Goal: Task Accomplishment & Management: Manage account settings

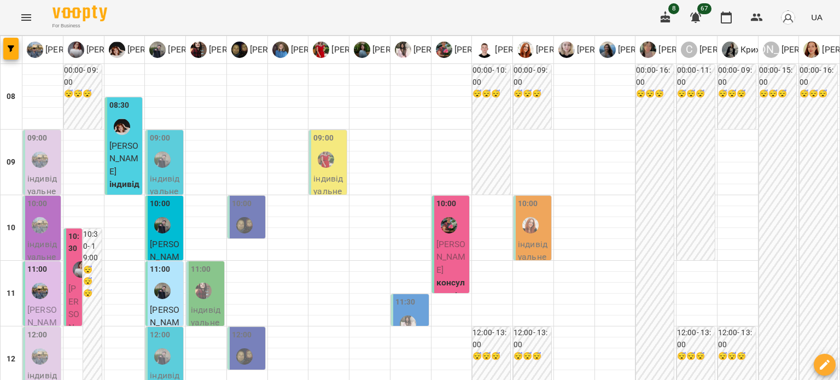
scroll to position [109, 0]
click at [77, 282] on p "[PERSON_NAME]" at bounding box center [73, 327] width 11 height 90
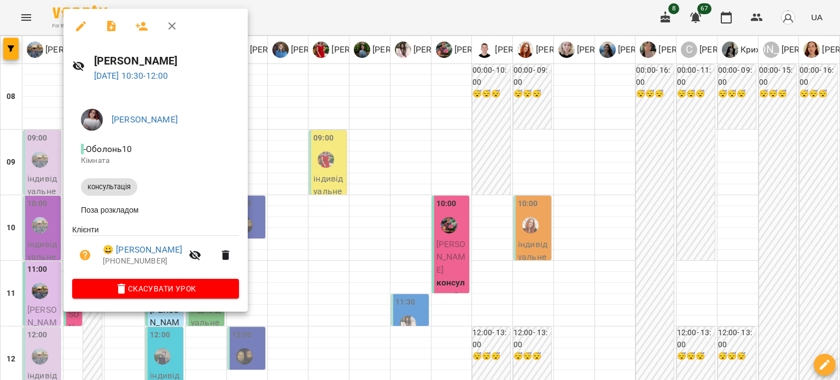
click at [173, 30] on icon "button" at bounding box center [172, 26] width 13 height 13
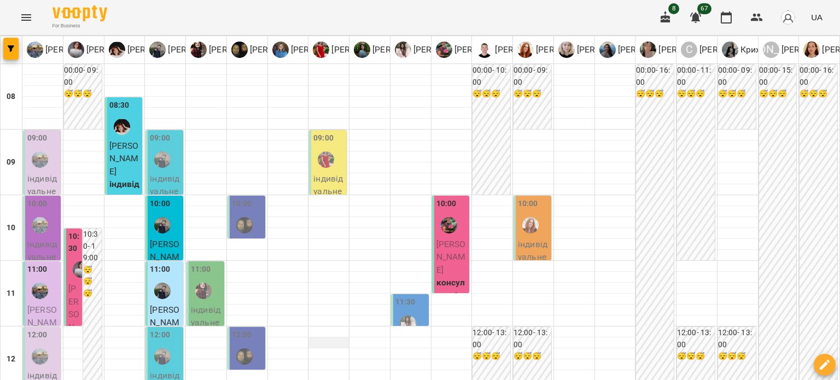
scroll to position [274, 0]
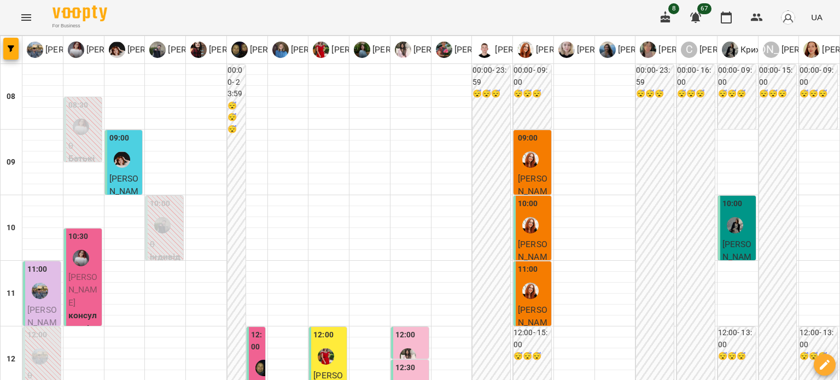
scroll to position [547, 0]
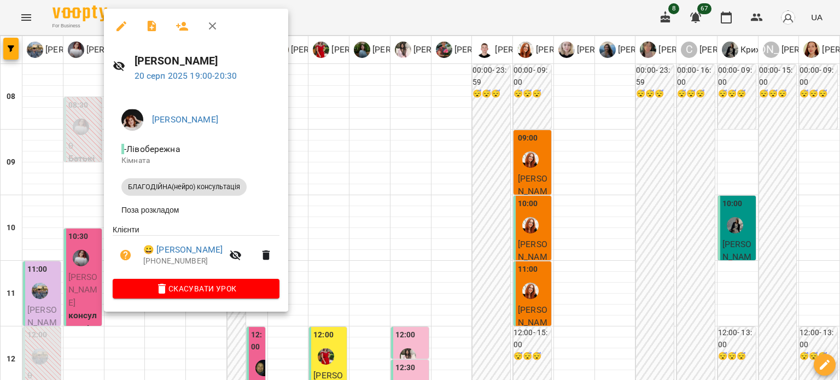
click at [213, 24] on icon "button" at bounding box center [213, 26] width 8 height 8
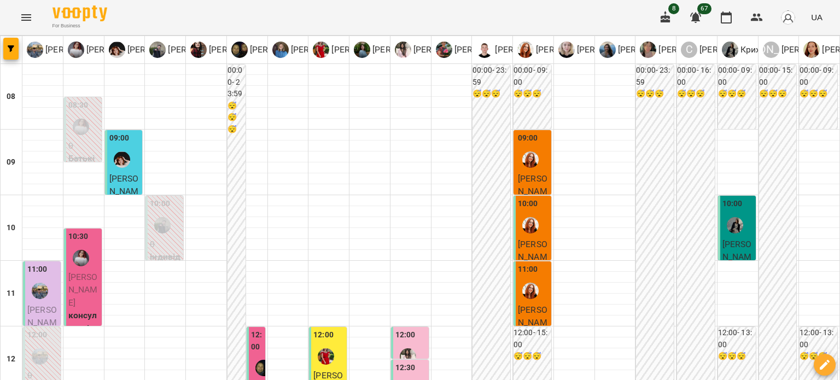
scroll to position [383, 0]
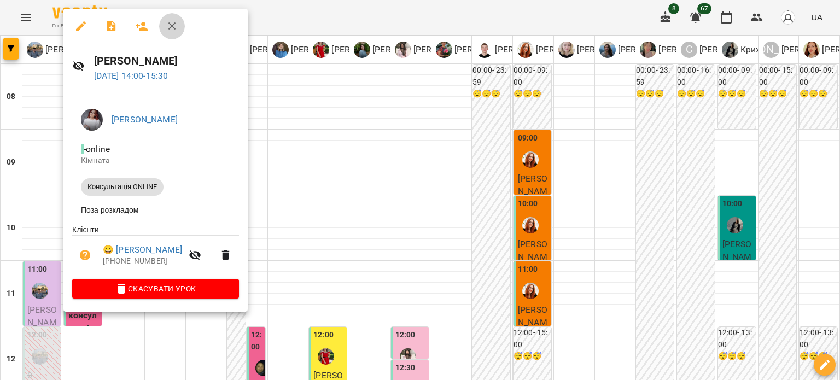
click at [171, 24] on icon "button" at bounding box center [172, 26] width 13 height 13
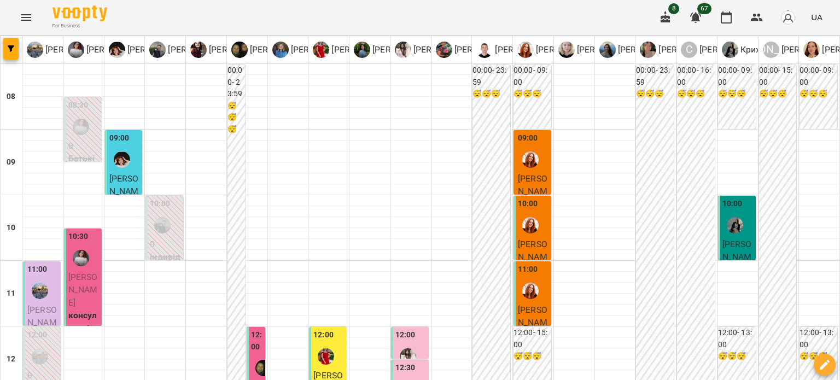
click at [26, 17] on icon "Menu" at bounding box center [26, 17] width 10 height 7
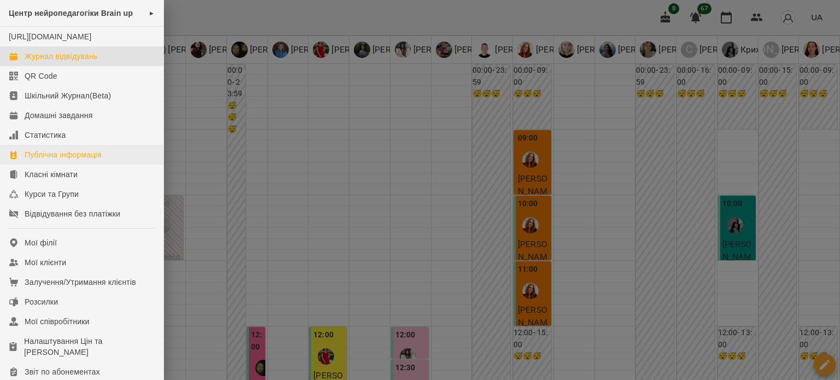
scroll to position [55, 0]
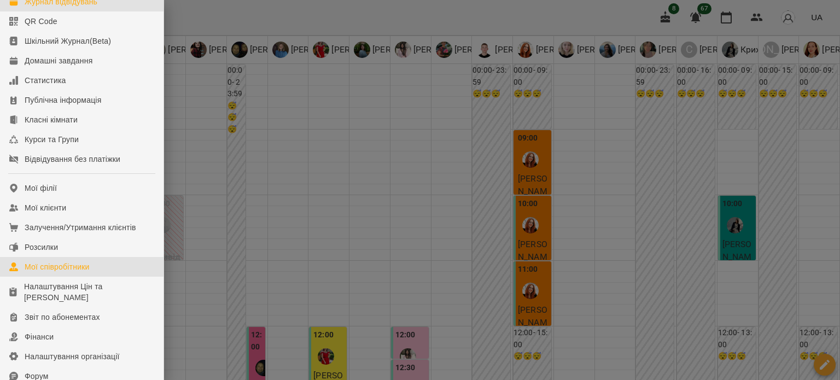
click at [68, 272] on div "Мої співробітники" at bounding box center [57, 266] width 65 height 11
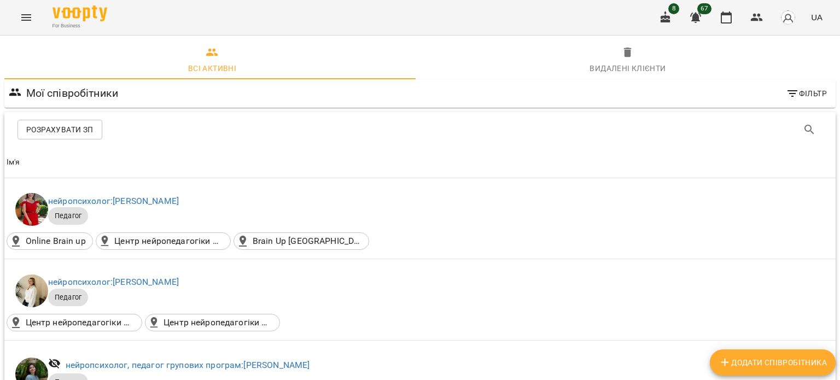
click at [791, 98] on span "Фільтр" at bounding box center [806, 93] width 41 height 13
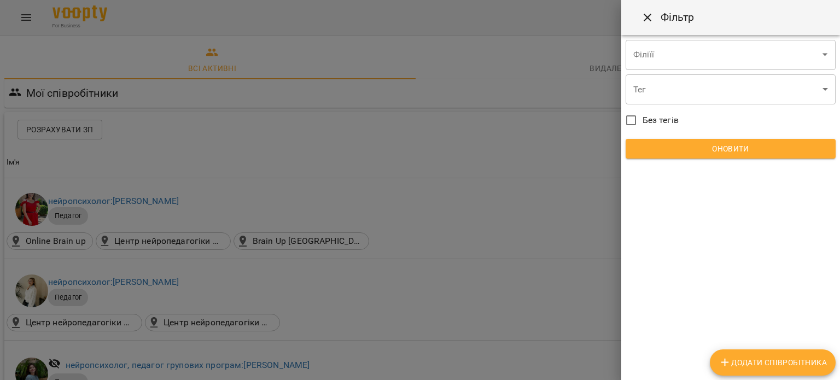
click at [648, 19] on div at bounding box center [420, 190] width 840 height 380
click at [648, 20] on icon "Close" at bounding box center [647, 17] width 13 height 13
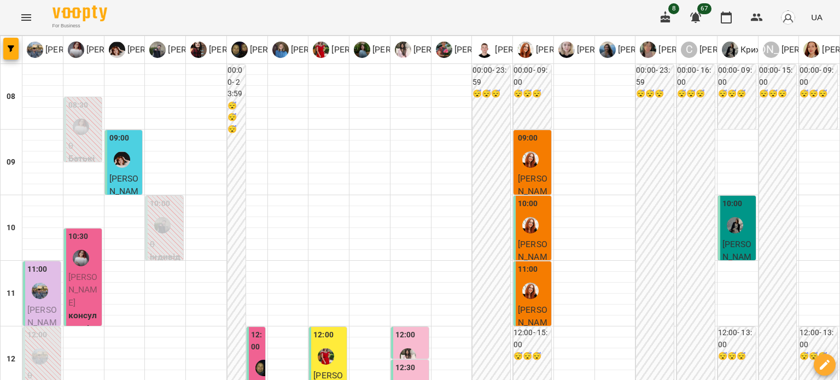
scroll to position [602, 0]
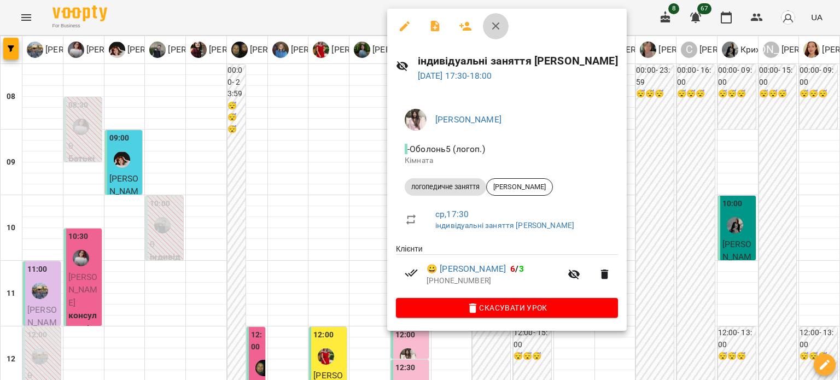
click at [492, 26] on icon "button" at bounding box center [496, 26] width 13 height 13
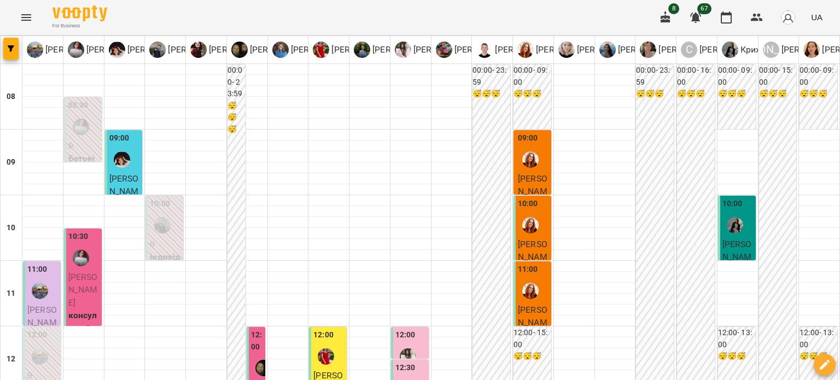
scroll to position [656, 0]
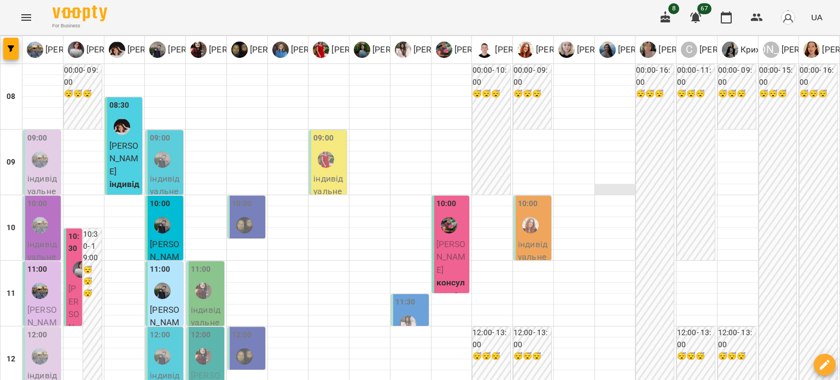
scroll to position [109, 0]
click at [445, 238] on p "[PERSON_NAME]" at bounding box center [452, 257] width 31 height 39
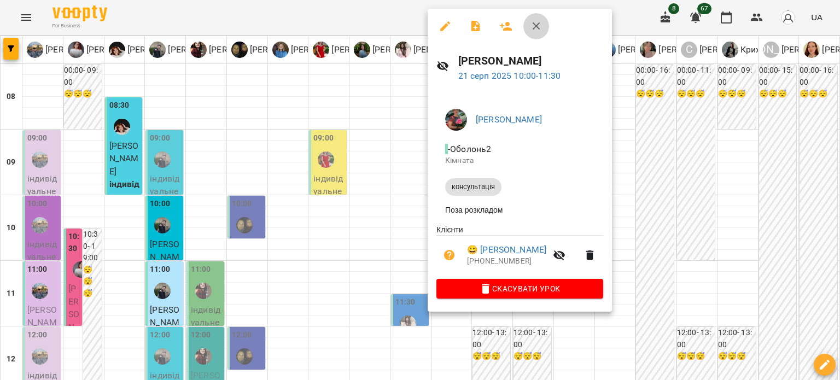
click at [535, 28] on icon "button" at bounding box center [536, 26] width 13 height 13
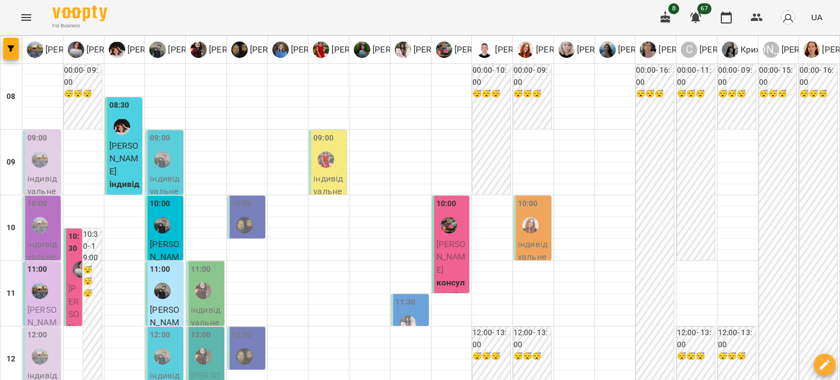
scroll to position [492, 0]
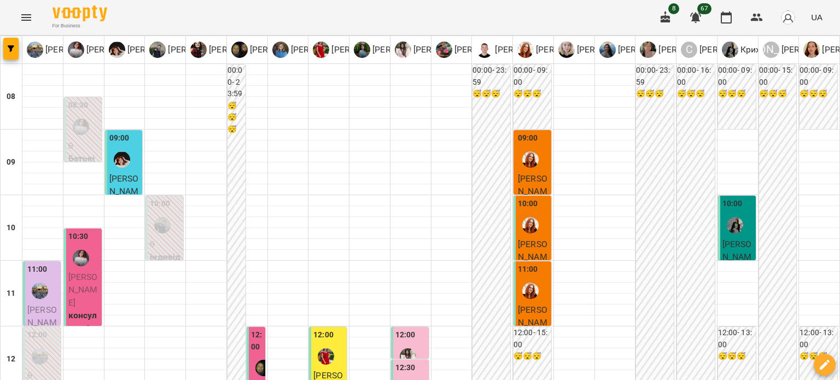
scroll to position [602, 0]
